Goal: Task Accomplishment & Management: Use online tool/utility

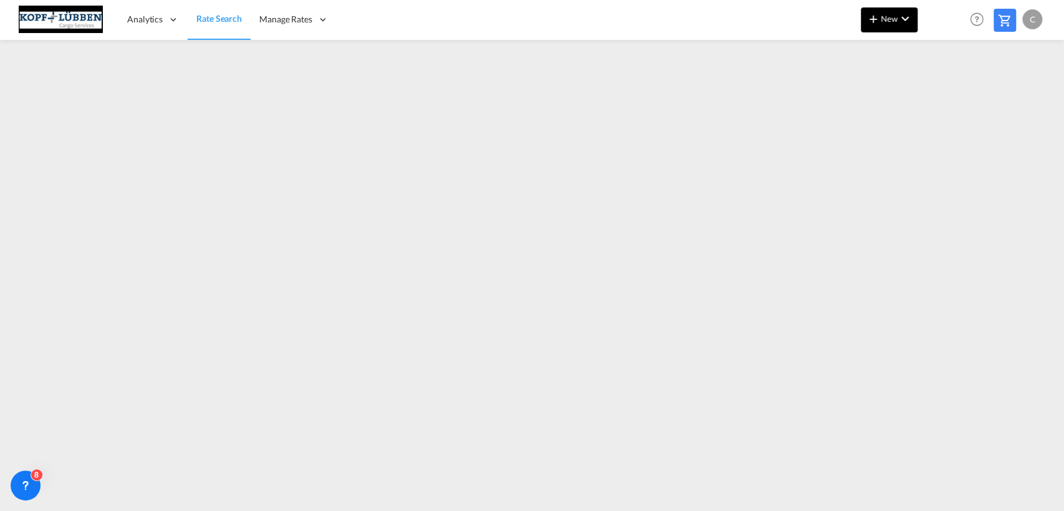
click at [908, 14] on md-icon "icon-chevron-down" at bounding box center [905, 18] width 15 height 15
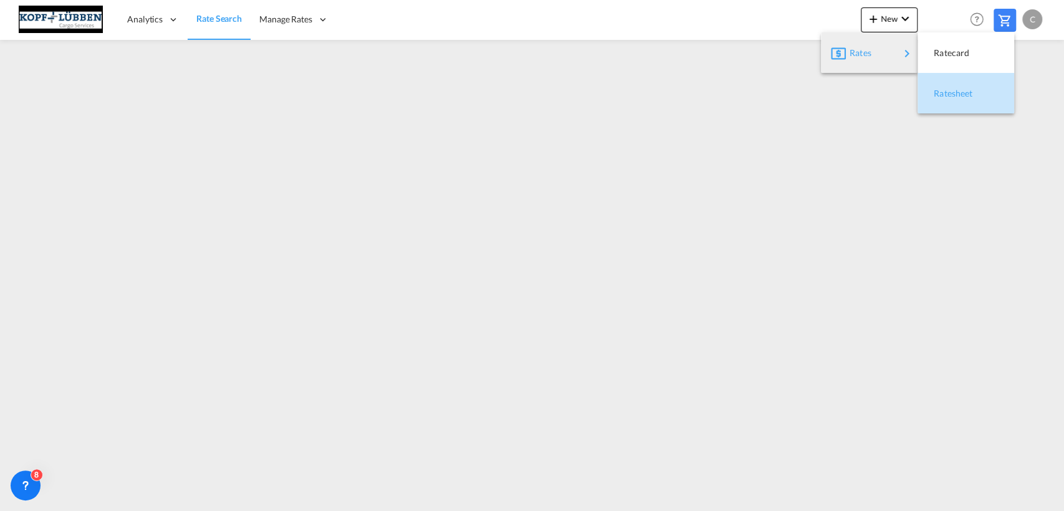
click at [957, 99] on div "Ratesheet" at bounding box center [957, 93] width 46 height 31
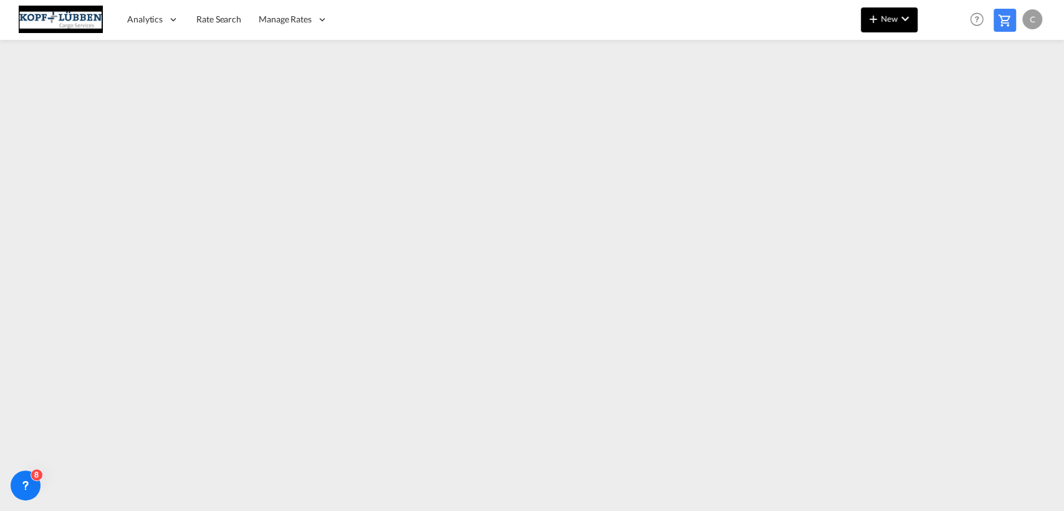
click at [879, 18] on md-icon "icon-plus 400-fg" at bounding box center [873, 18] width 15 height 15
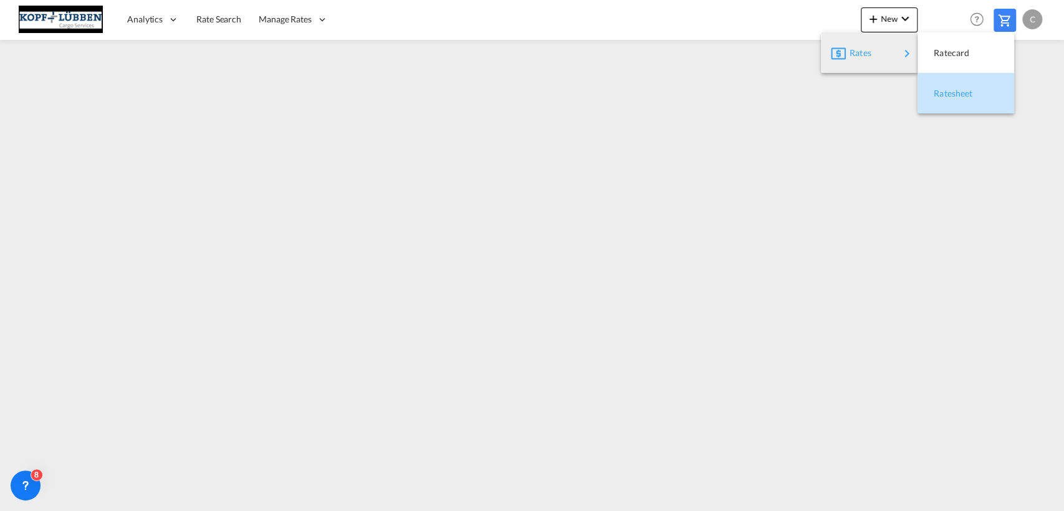
click at [947, 95] on span "Ratesheet" at bounding box center [941, 93] width 14 height 25
